Goal: Task Accomplishment & Management: Manage account settings

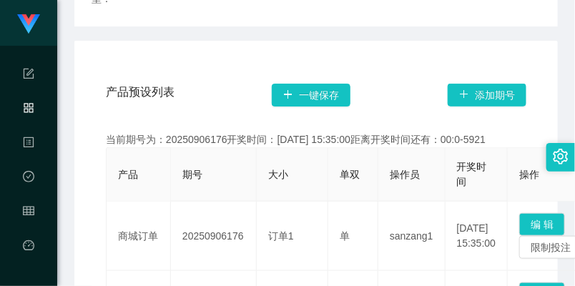
scroll to position [159, 0]
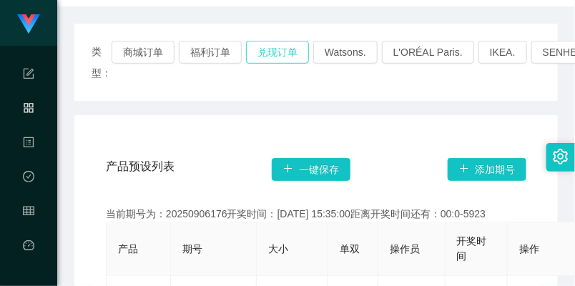
click at [282, 48] on button "兑现订单" at bounding box center [277, 52] width 63 height 23
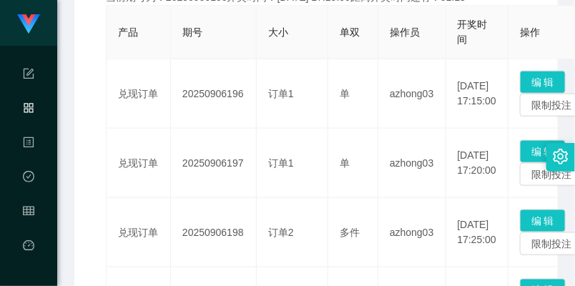
scroll to position [397, 0]
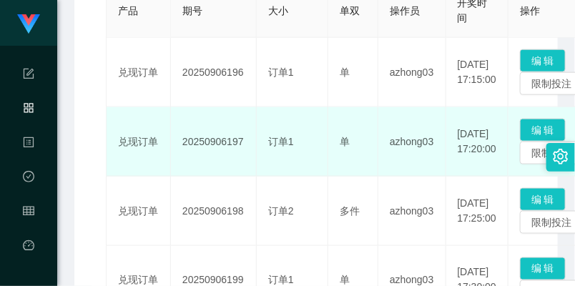
drag, startPoint x: 179, startPoint y: 138, endPoint x: 242, endPoint y: 138, distance: 62.9
click at [242, 138] on td "20250906197" at bounding box center [214, 141] width 86 height 69
copy td "20250906197"
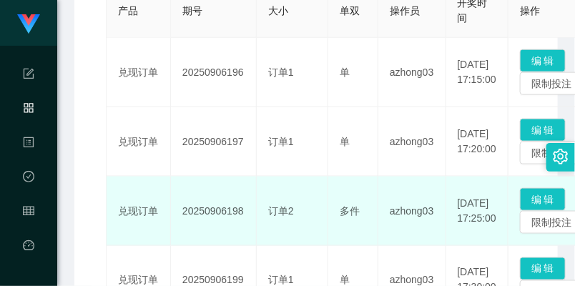
drag, startPoint x: 184, startPoint y: 212, endPoint x: 245, endPoint y: 210, distance: 60.8
click at [245, 210] on td "20250906198" at bounding box center [214, 211] width 86 height 69
copy td "20250906198"
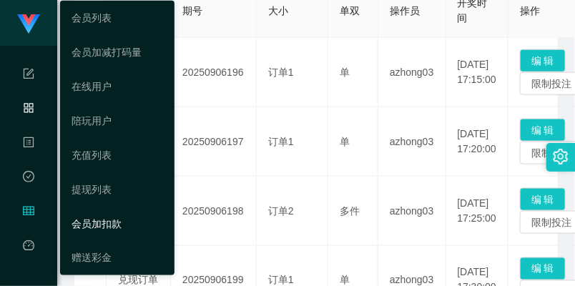
click at [98, 217] on link "会员加扣款" at bounding box center [118, 224] width 92 height 29
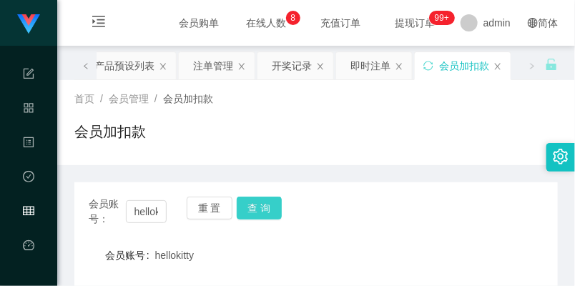
click at [245, 211] on button "查 询" at bounding box center [260, 208] width 46 height 23
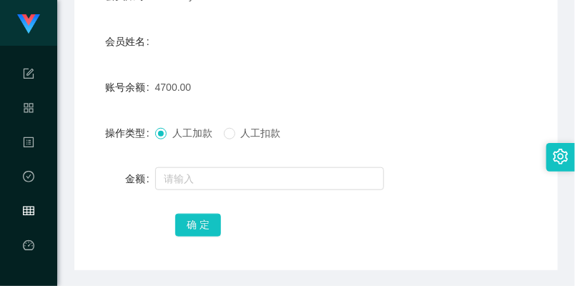
scroll to position [231, 0]
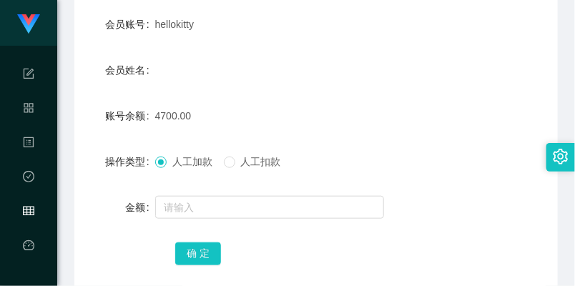
click at [204, 191] on form "会员账号 hellokitty 会员姓名 账号余额 4700.00 操作类型 人工加款 人工扣款 金额 确 定" at bounding box center [315, 138] width 483 height 257
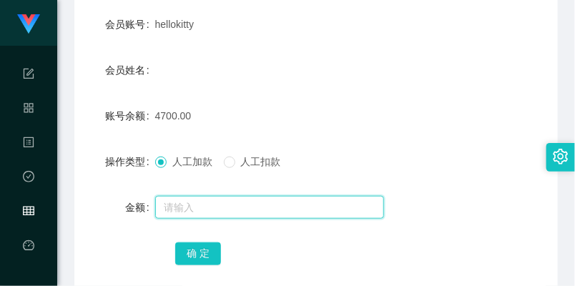
click at [200, 202] on input "text" at bounding box center [269, 207] width 229 height 23
type input "5000"
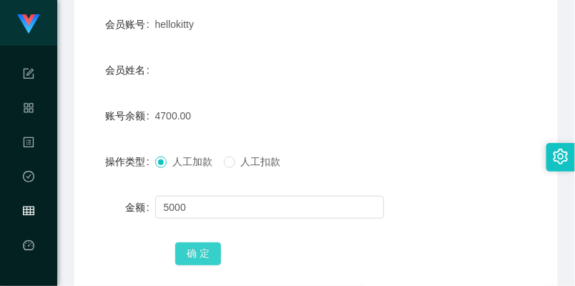
click at [195, 246] on button "确 定" at bounding box center [198, 253] width 46 height 23
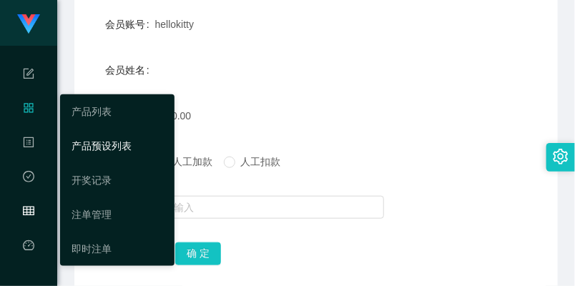
click at [79, 134] on link "产品预设列表" at bounding box center [118, 146] width 92 height 29
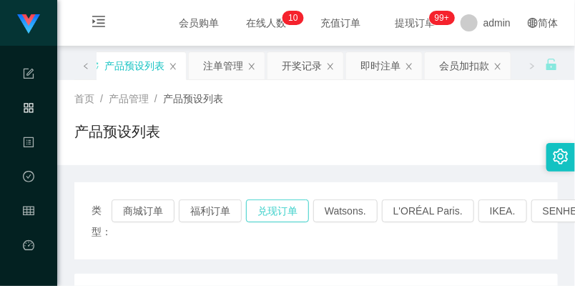
click at [257, 209] on button "兑现订单" at bounding box center [277, 211] width 63 height 23
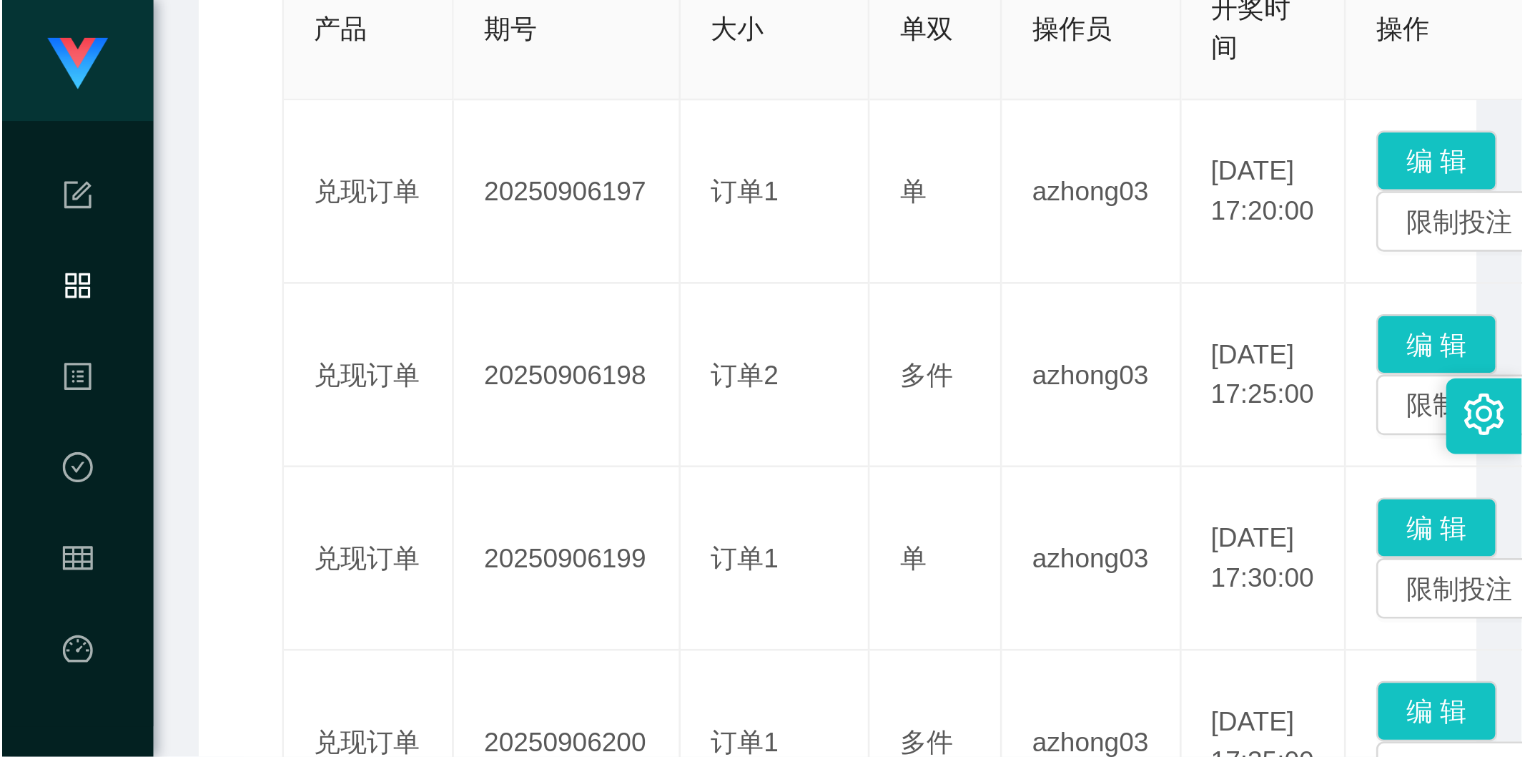
scroll to position [237, 0]
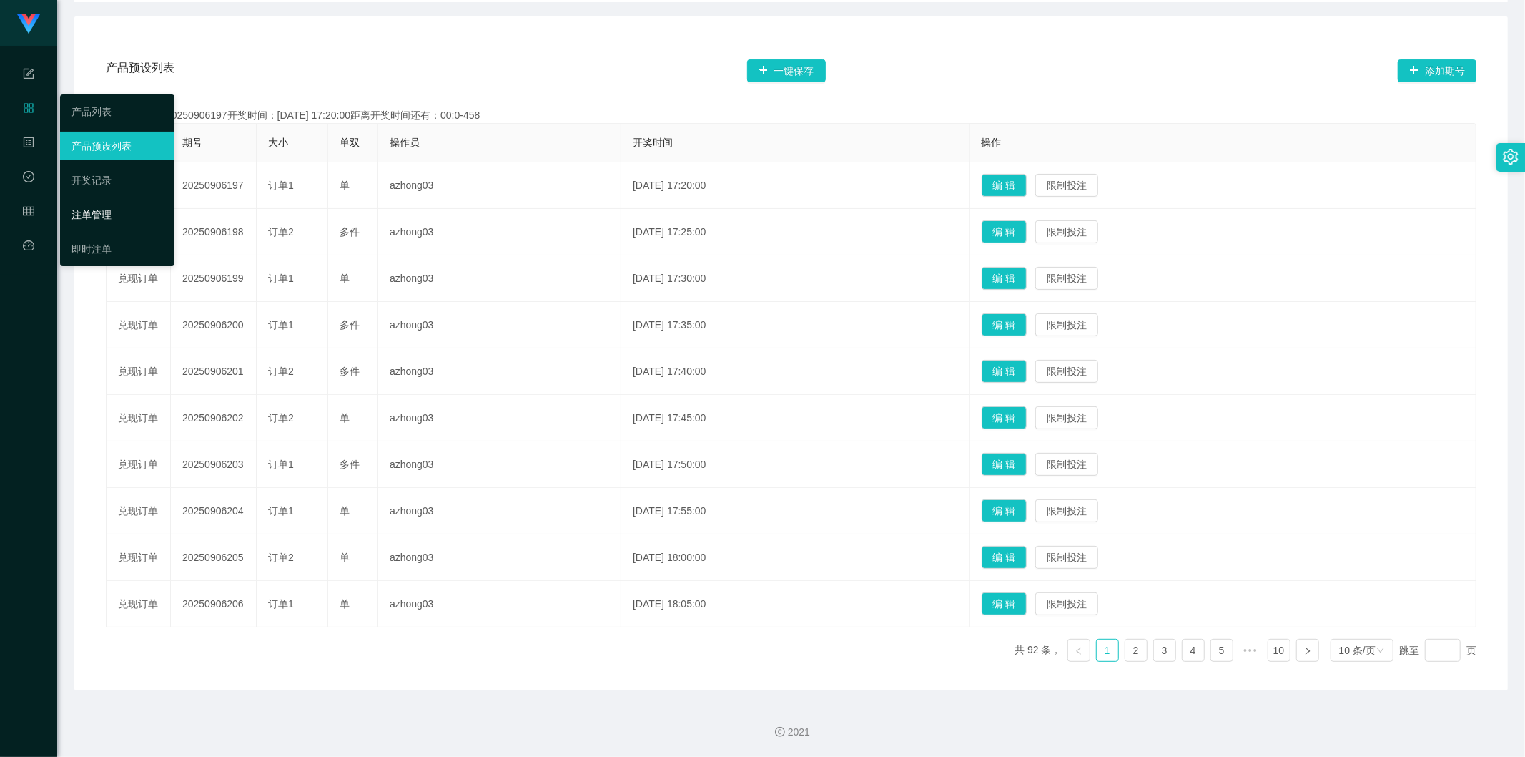
click at [98, 212] on link "注单管理" at bounding box center [118, 214] width 92 height 29
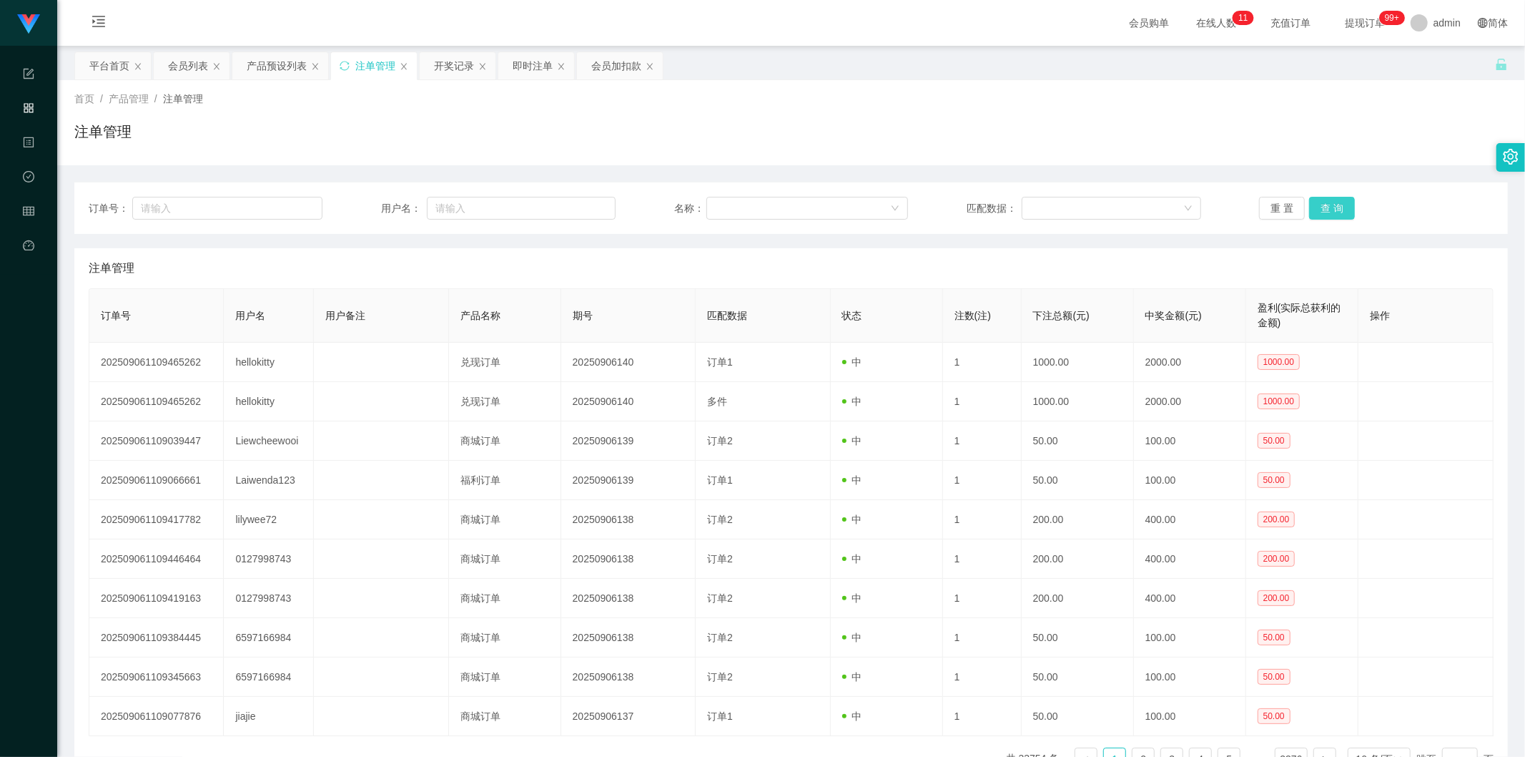
click at [574, 208] on button "查 询" at bounding box center [1332, 208] width 46 height 23
